Goal: Download file/media

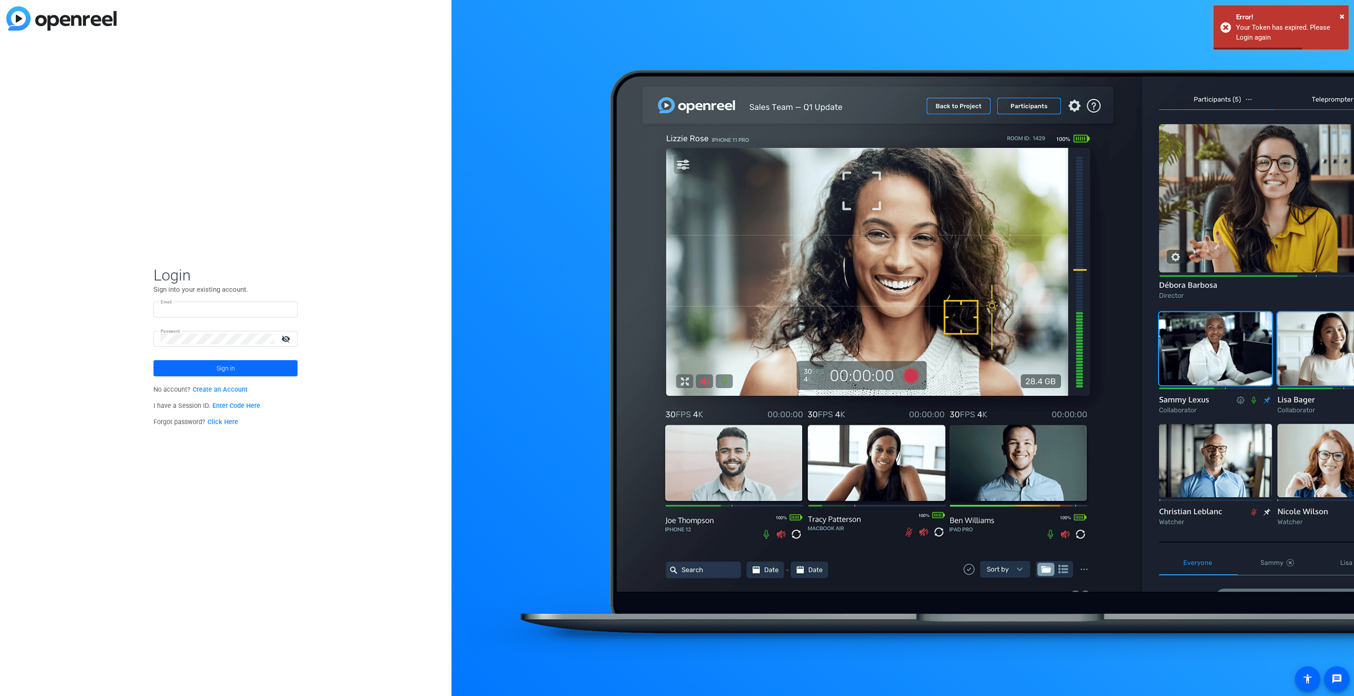
type input "[PERSON_NAME][EMAIL_ADDRESS][PERSON_NAME][DOMAIN_NAME]"
click at [223, 366] on span "Sign in" at bounding box center [226, 368] width 18 height 23
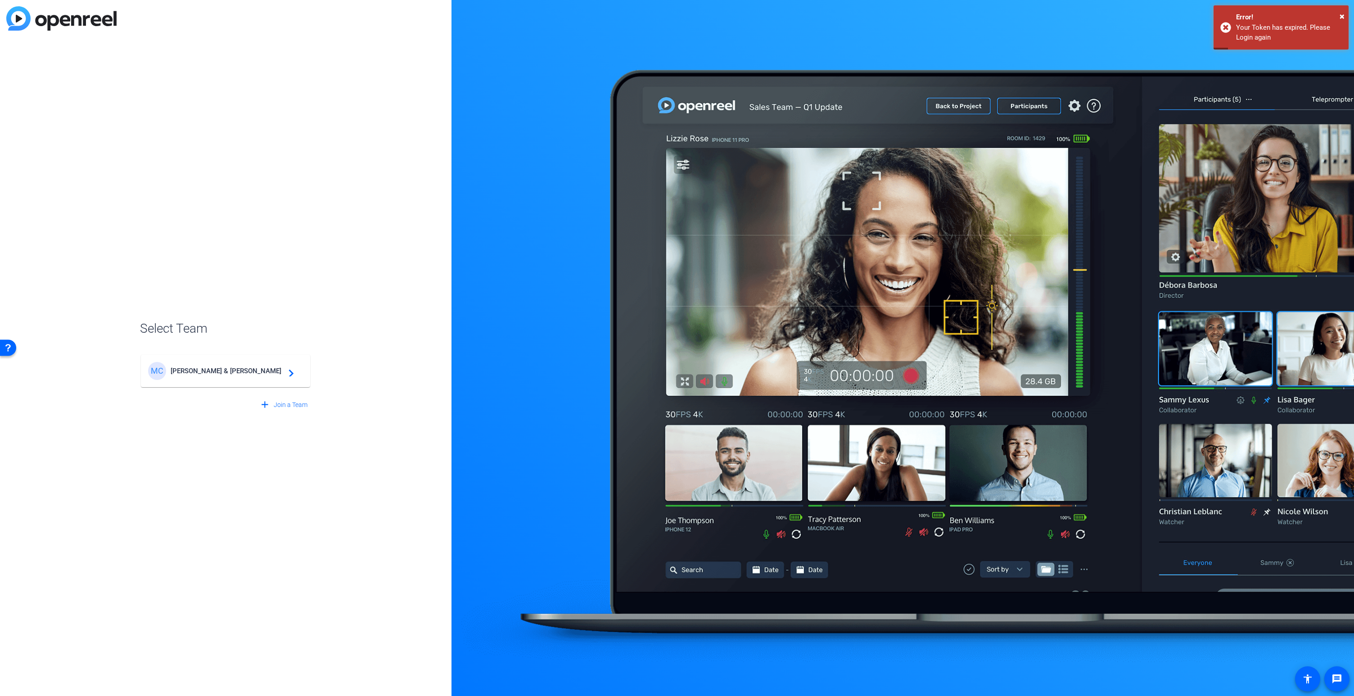
click at [249, 371] on span "[PERSON_NAME] & [PERSON_NAME]" at bounding box center [227, 371] width 113 height 8
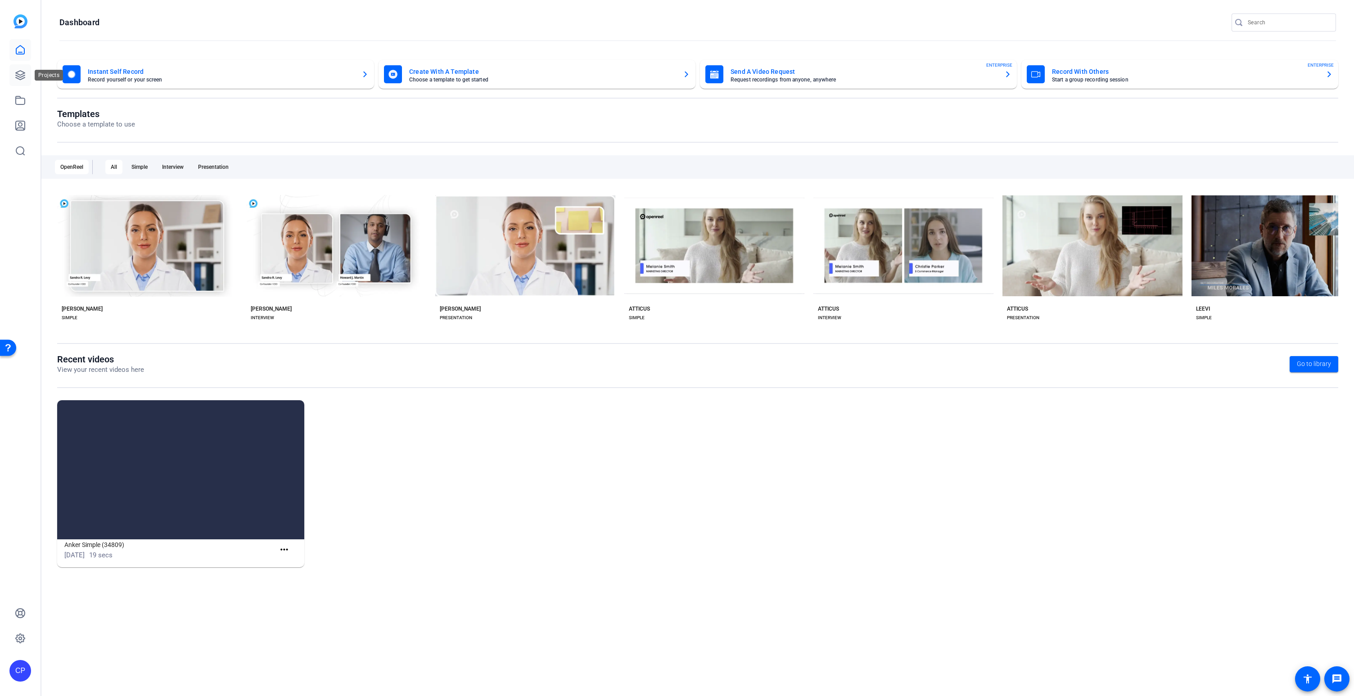
click at [19, 73] on icon at bounding box center [20, 75] width 11 height 11
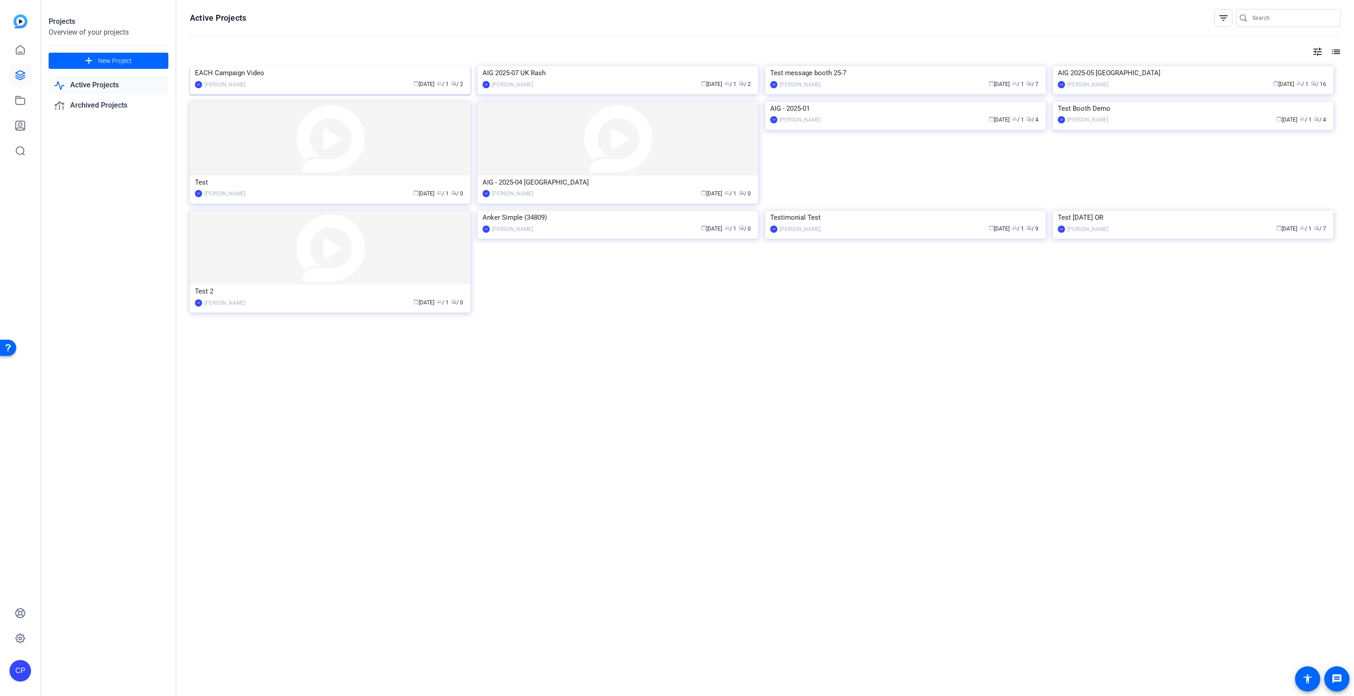
click at [243, 80] on div "EACH Campaign Video" at bounding box center [330, 73] width 271 height 14
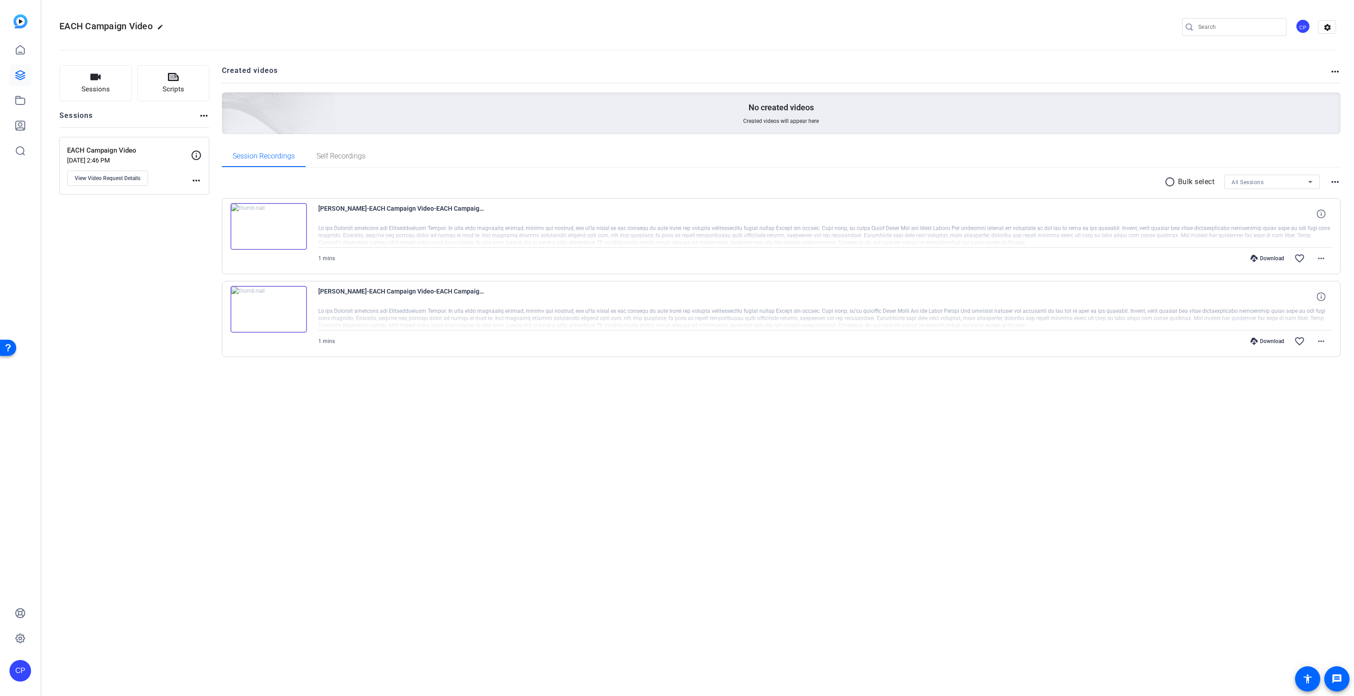
click at [267, 223] on img at bounding box center [269, 226] width 77 height 47
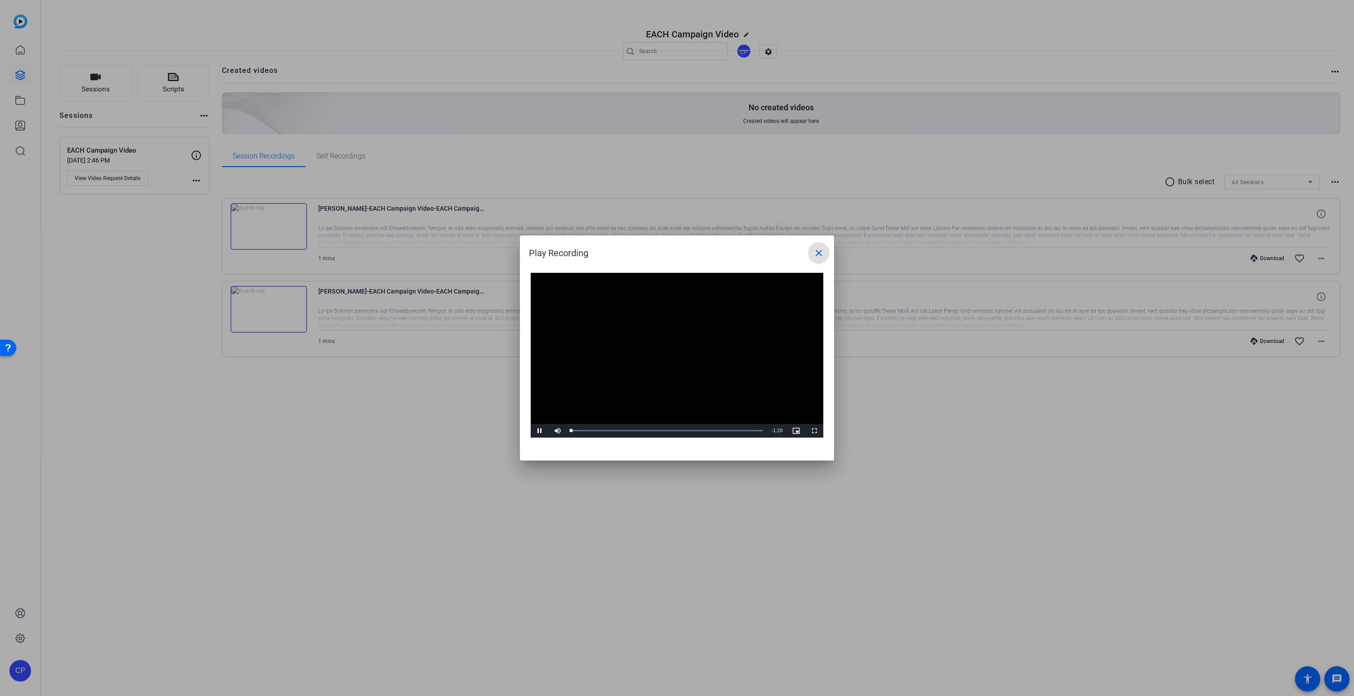
click at [666, 352] on video "Video Player" at bounding box center [677, 355] width 293 height 165
click at [540, 431] on span "Video Player" at bounding box center [540, 431] width 18 height 0
click at [737, 430] on div "Loaded : 100.00% 1:09 0:28" at bounding box center [666, 431] width 191 height 2
click at [755, 430] on div "Loaded : 100.00% 1:17 1:11" at bounding box center [666, 431] width 191 height 2
click at [818, 251] on mat-icon "close" at bounding box center [819, 253] width 11 height 11
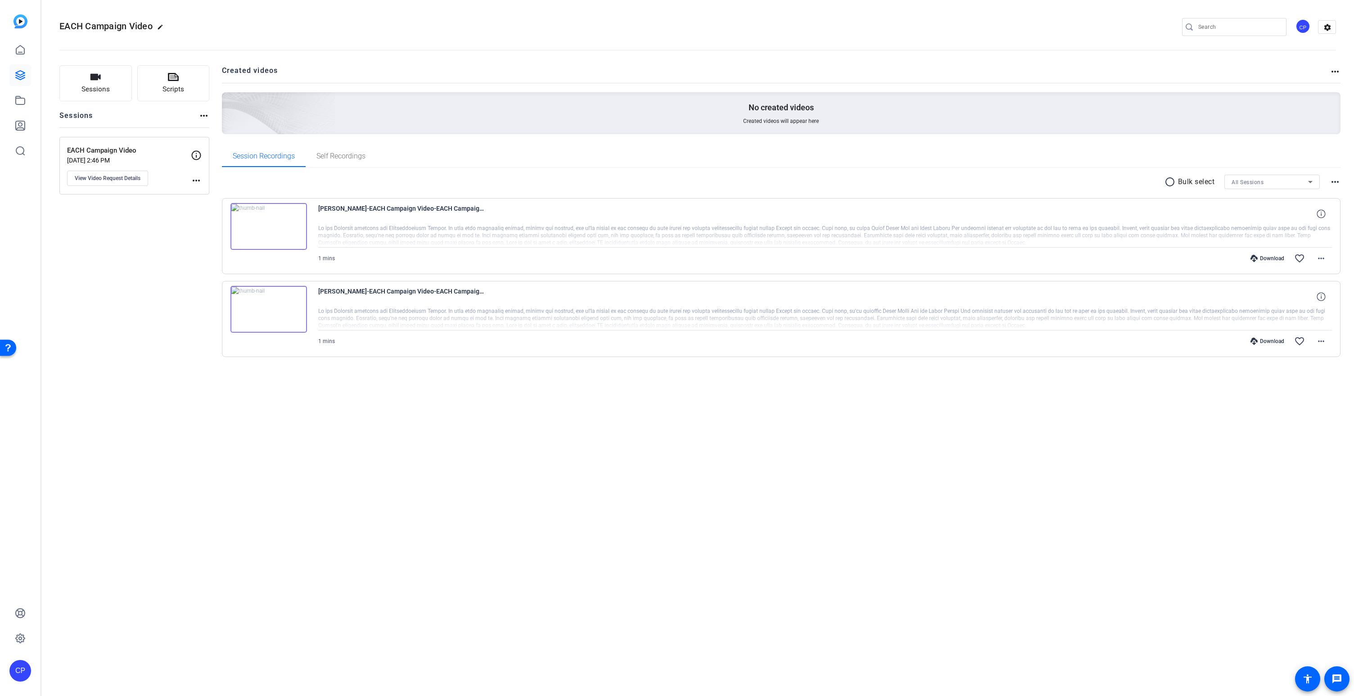
click at [1273, 258] on div "Download" at bounding box center [1267, 258] width 43 height 7
click at [1274, 341] on div "Download" at bounding box center [1267, 341] width 43 height 7
click at [1322, 257] on mat-icon "more_horiz" at bounding box center [1321, 258] width 11 height 11
click at [1296, 298] on span "Download MP4" at bounding box center [1298, 299] width 54 height 11
click at [1320, 341] on mat-icon "more_horiz" at bounding box center [1321, 341] width 11 height 11
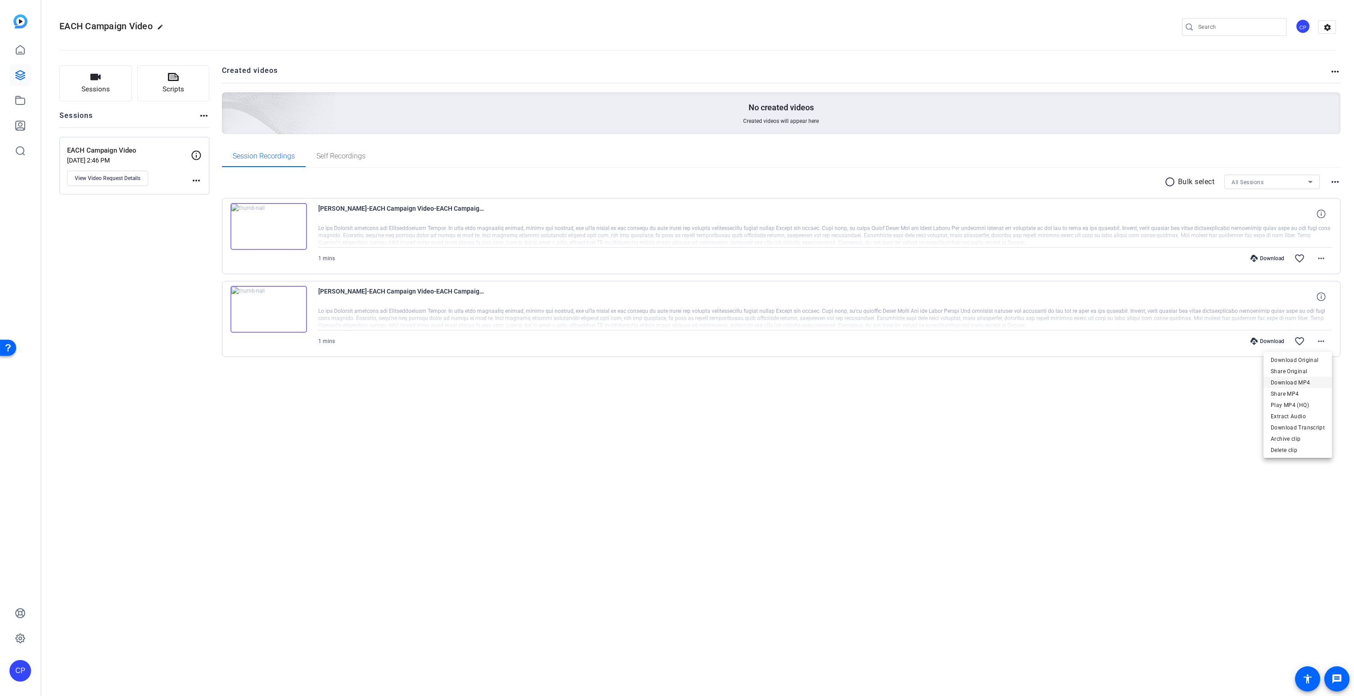
click at [1304, 384] on span "Download MP4" at bounding box center [1298, 382] width 54 height 11
click at [340, 156] on span "Self Recordings" at bounding box center [341, 156] width 49 height 7
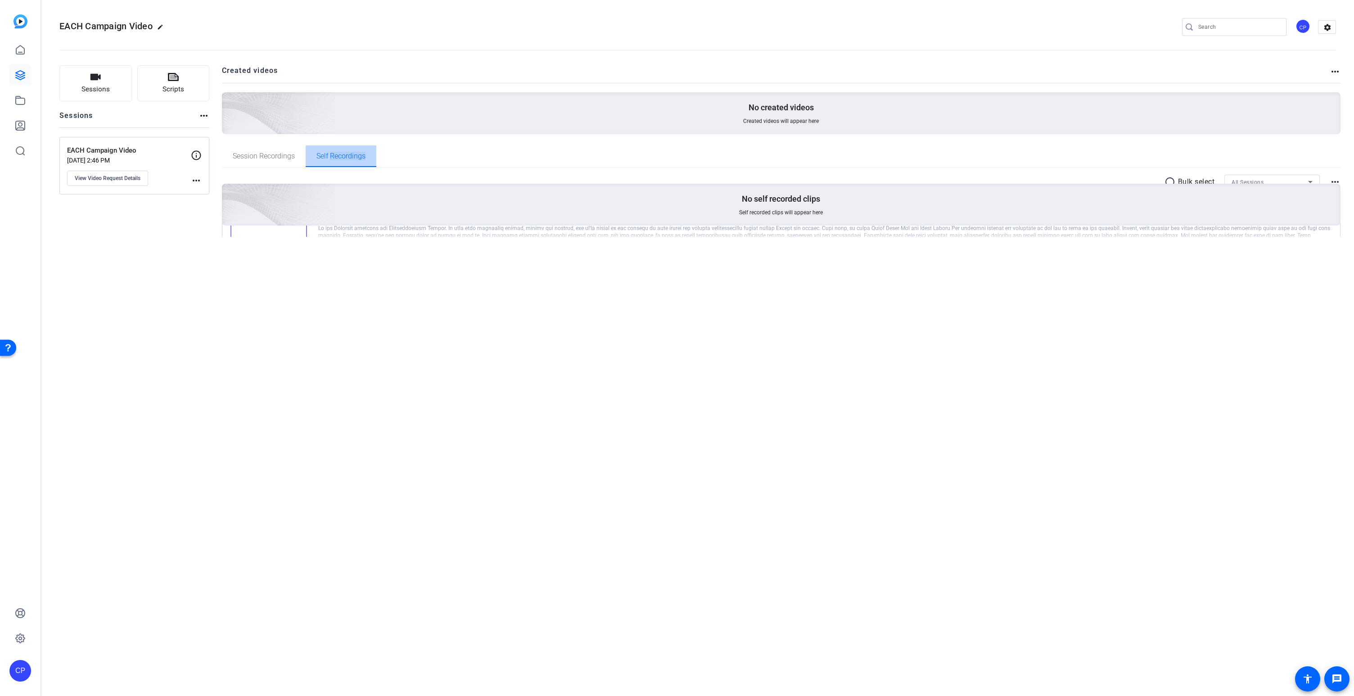
click at [340, 156] on span "Self Recordings" at bounding box center [341, 156] width 49 height 7
click at [266, 155] on span "Session Recordings" at bounding box center [264, 156] width 62 height 7
